Goal: Task Accomplishment & Management: Manage account settings

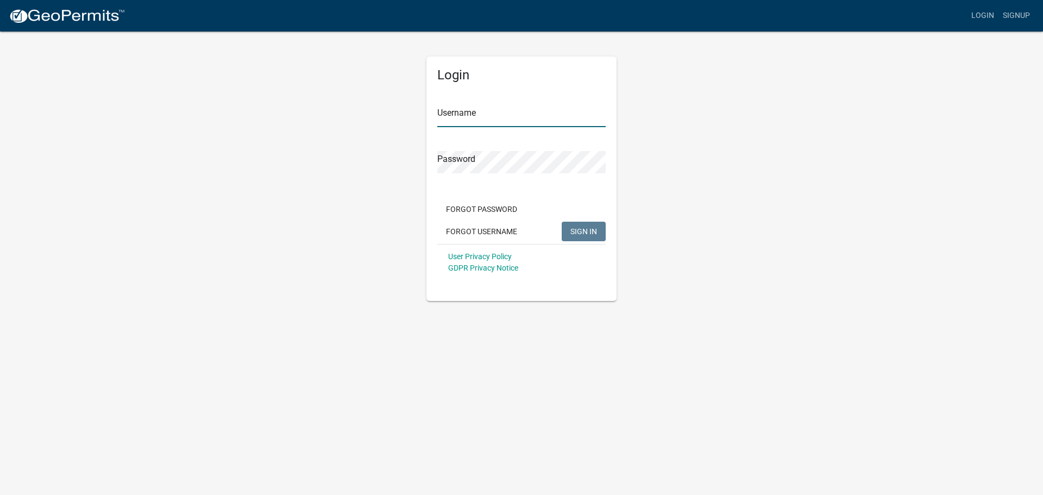
type input "[EMAIL_ADDRESS][DOMAIN_NAME]"
click at [585, 232] on span "SIGN IN" at bounding box center [583, 230] width 27 height 9
click at [588, 229] on span "SIGN IN" at bounding box center [583, 230] width 27 height 9
click at [528, 117] on input "[EMAIL_ADDRESS][DOMAIN_NAME]" at bounding box center [521, 116] width 168 height 22
click at [575, 230] on span "SIGN IN" at bounding box center [583, 230] width 27 height 9
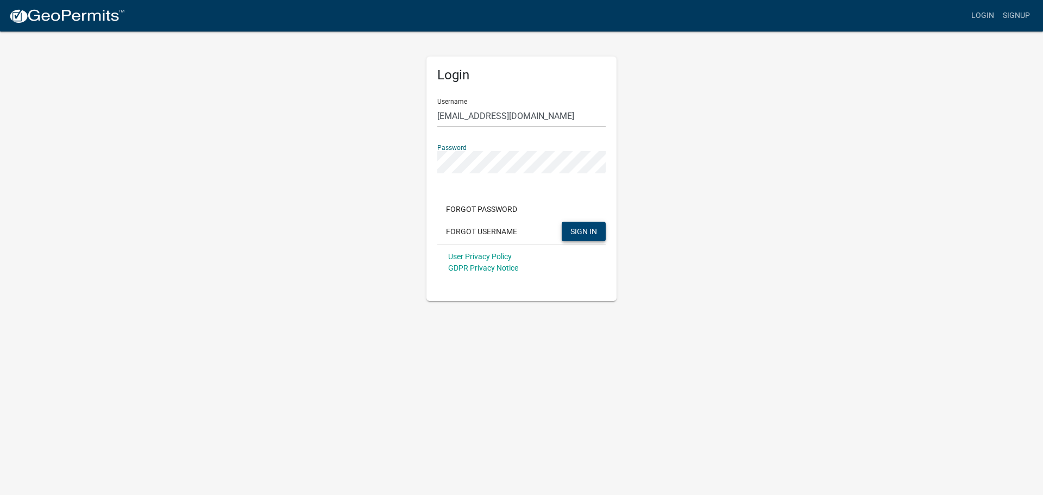
click at [561, 222] on button "SIGN IN" at bounding box center [583, 232] width 44 height 20
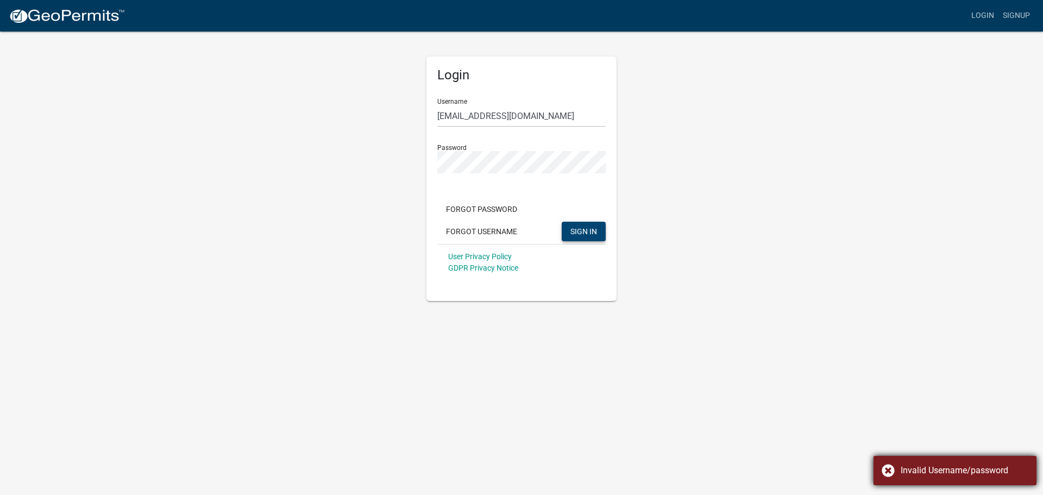
click at [935, 462] on div "Invalid Username/password" at bounding box center [954, 470] width 163 height 29
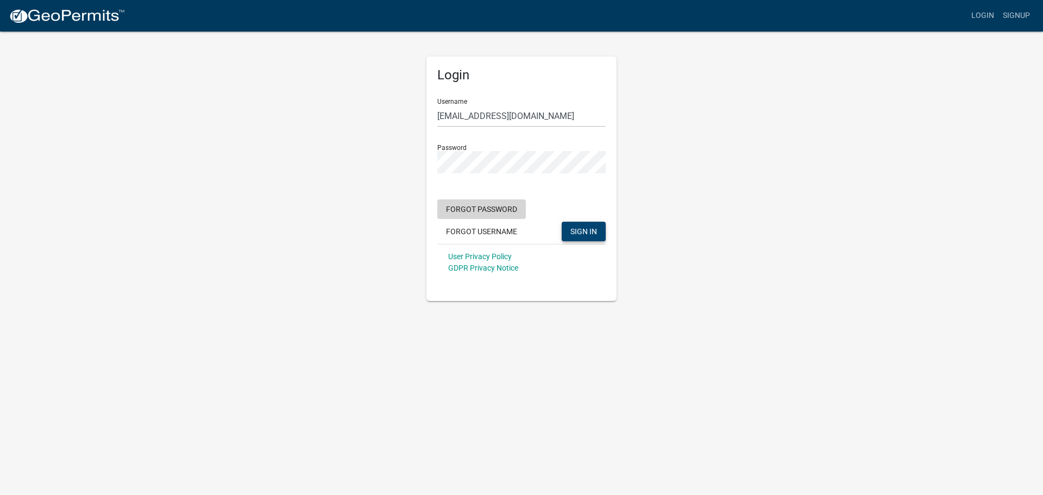
click at [482, 207] on button "Forgot Password" at bounding box center [481, 209] width 89 height 20
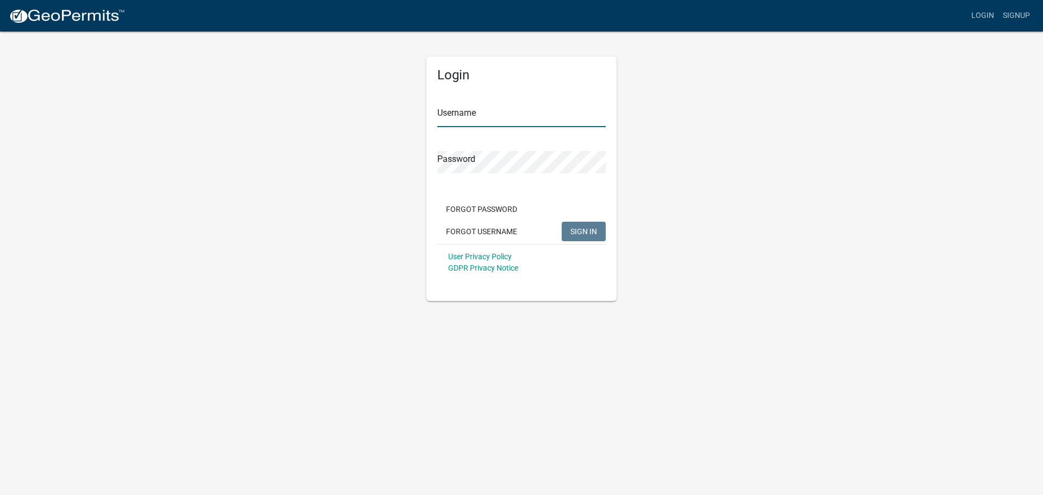
type input "[EMAIL_ADDRESS][DOMAIN_NAME]"
click at [585, 229] on span "SIGN IN" at bounding box center [583, 230] width 27 height 9
click at [575, 226] on span "SIGN IN" at bounding box center [583, 230] width 27 height 9
type input "[EMAIL_ADDRESS][DOMAIN_NAME]"
click at [584, 227] on span "SIGN IN" at bounding box center [583, 230] width 27 height 9
